Goal: Information Seeking & Learning: Learn about a topic

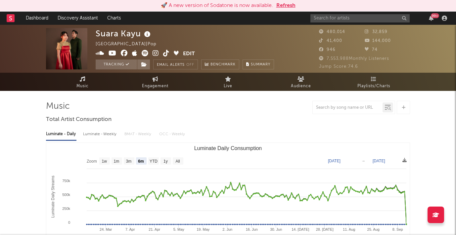
select select "6m"
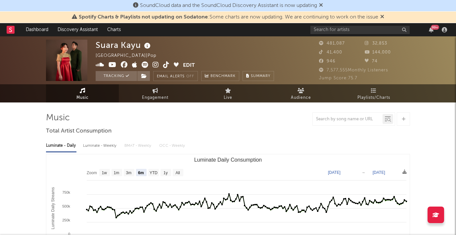
select select "6m"
click at [323, 5] on icon at bounding box center [321, 4] width 4 height 5
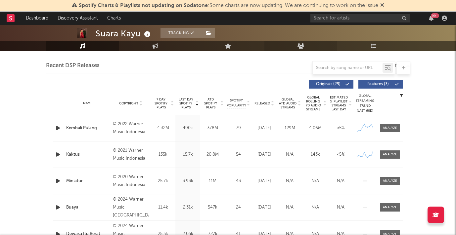
scroll to position [233, 0]
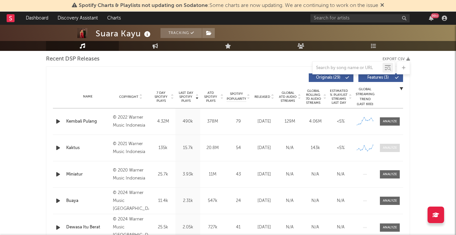
click at [385, 149] on div at bounding box center [390, 147] width 14 height 5
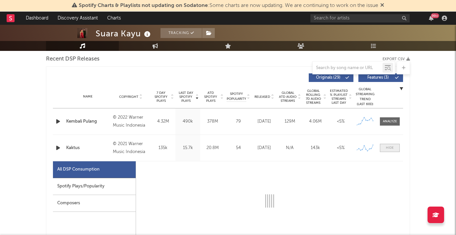
select select "6m"
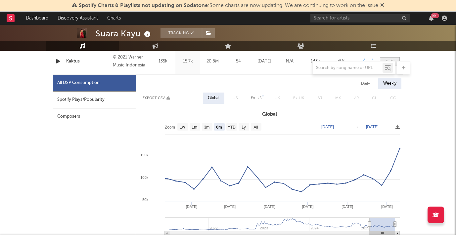
scroll to position [331, 0]
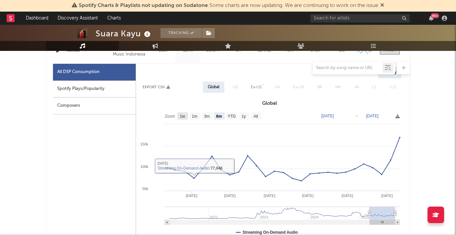
click at [185, 118] on rect at bounding box center [182, 115] width 11 height 7
select select "All"
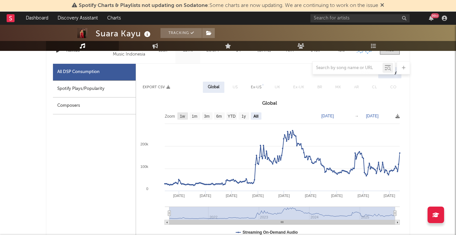
click at [182, 118] on text "1w" at bounding box center [182, 116] width 5 height 5
select select "1w"
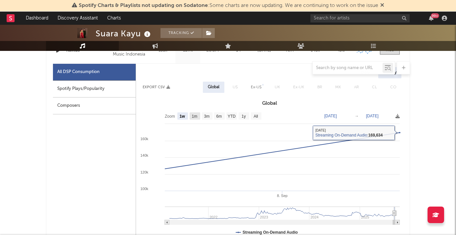
click at [195, 115] on text "1m" at bounding box center [195, 116] width 6 height 5
select select "1m"
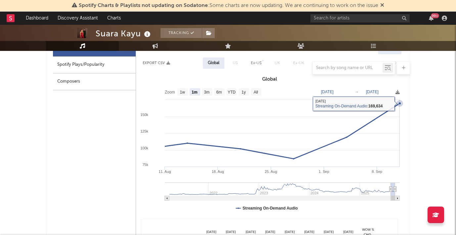
scroll to position [356, 0]
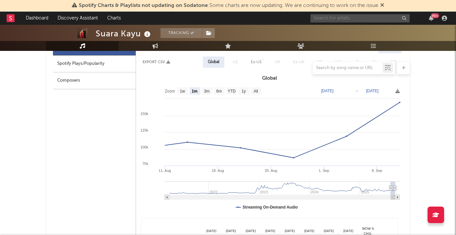
click at [332, 19] on input "text" at bounding box center [359, 18] width 99 height 8
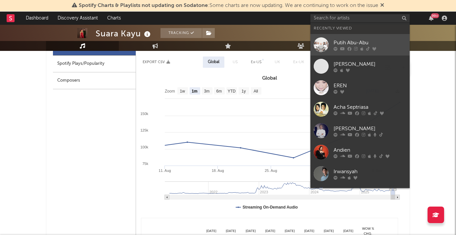
click at [345, 40] on div "Putih Abu-Abu" at bounding box center [369, 43] width 73 height 8
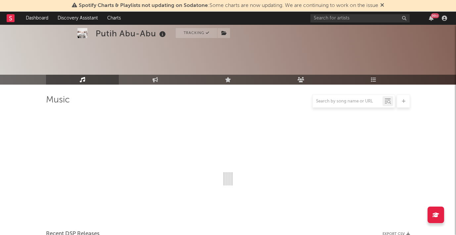
scroll to position [356, 0]
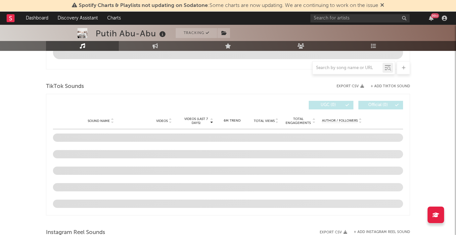
click at [383, 6] on icon at bounding box center [382, 4] width 4 height 5
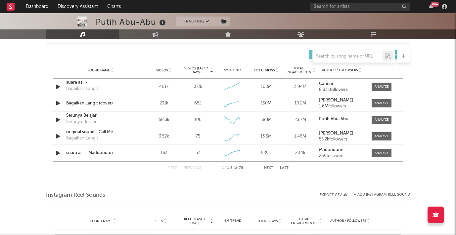
select select "6m"
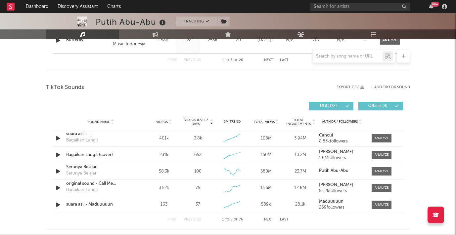
scroll to position [412, 0]
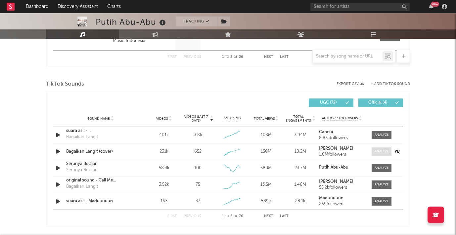
click at [385, 148] on span at bounding box center [381, 151] width 20 height 8
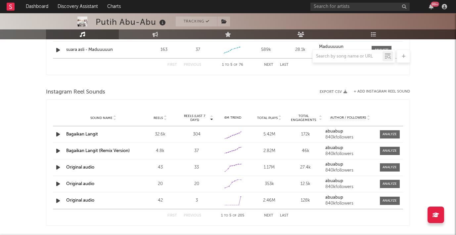
scroll to position [747, 0]
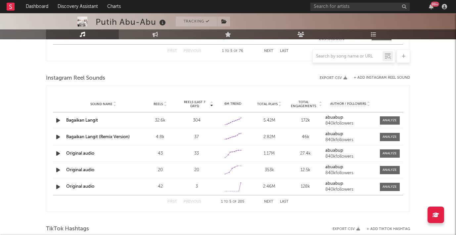
select select "6m"
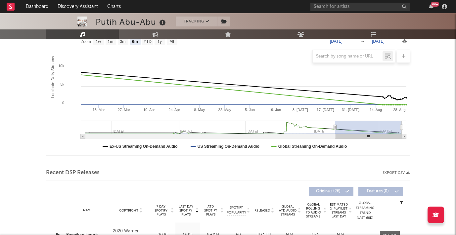
scroll to position [0, 0]
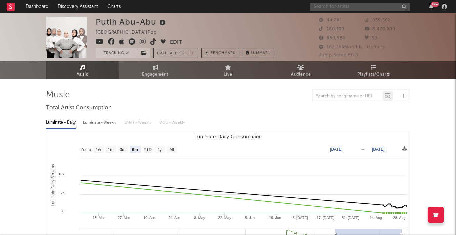
click at [350, 5] on input "text" at bounding box center [359, 7] width 99 height 8
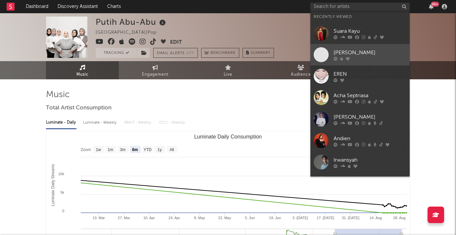
click at [345, 55] on div "Nirina Zubir" at bounding box center [369, 53] width 73 height 8
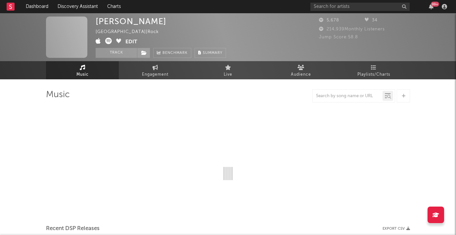
select select "6m"
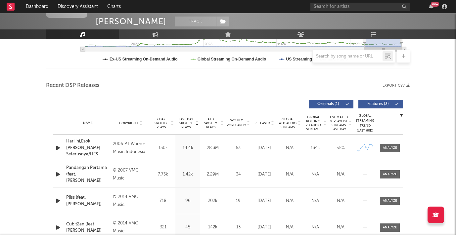
scroll to position [196, 0]
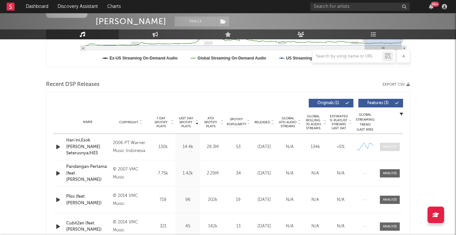
click at [392, 145] on div at bounding box center [390, 147] width 14 height 5
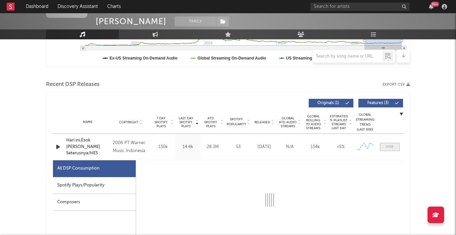
select select "6m"
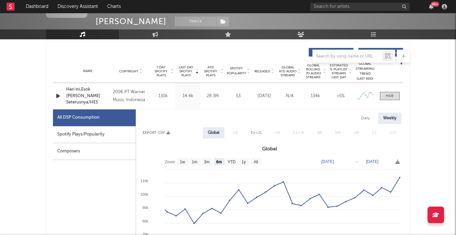
scroll to position [252, 0]
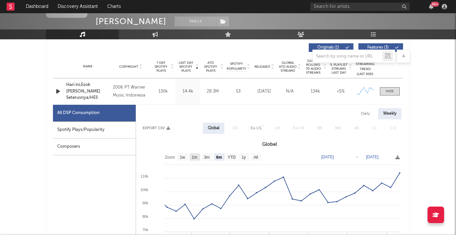
click at [195, 157] on text "1m" at bounding box center [195, 157] width 6 height 5
select select "1m"
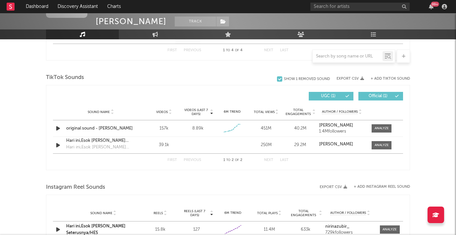
scroll to position [712, 0]
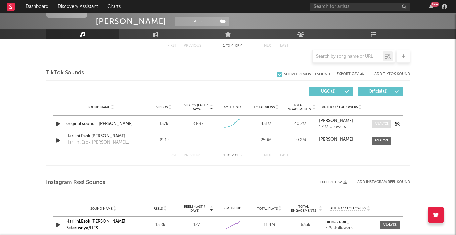
click at [386, 124] on div at bounding box center [381, 123] width 14 height 5
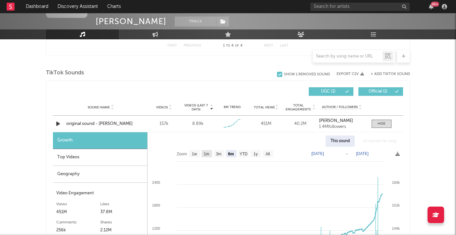
click at [209, 155] on text "1m" at bounding box center [207, 154] width 6 height 5
select select "1m"
type input "2025-08-17"
